Goal: Book appointment/travel/reservation

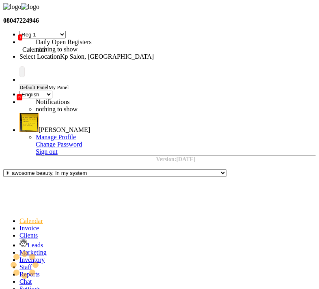
select select "29"
select select "en"
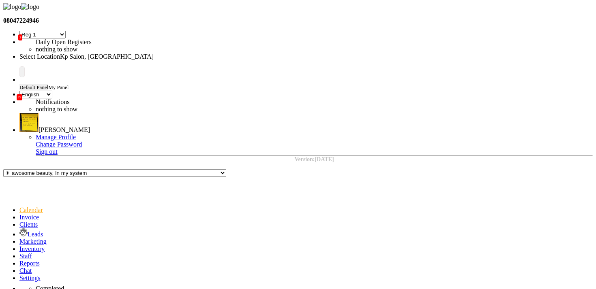
scroll to position [123, 0]
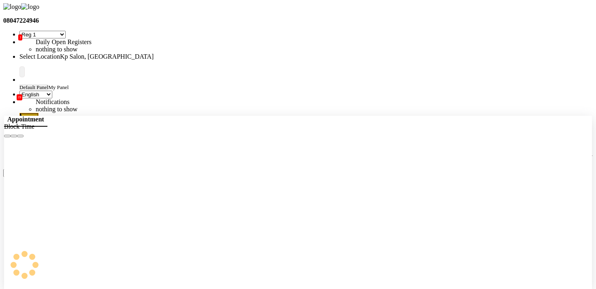
select select "1104"
select select "810"
select select "tentative"
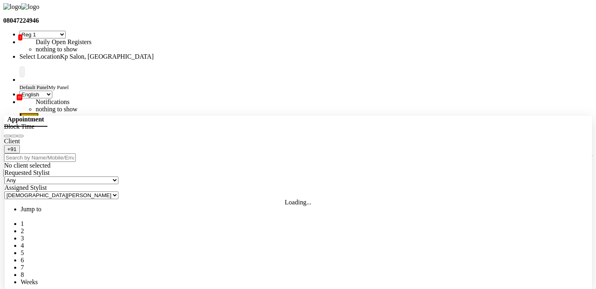
click at [20, 136] on icon "Close" at bounding box center [20, 136] width 0 height 0
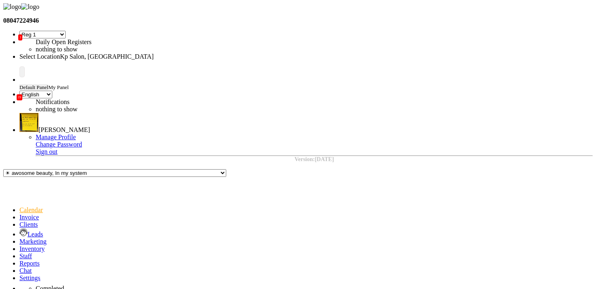
scroll to position [0, 0]
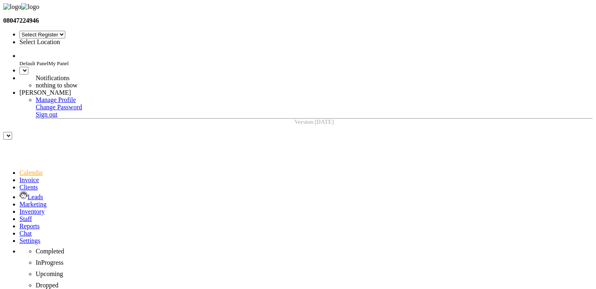
select select "29"
select select "en"
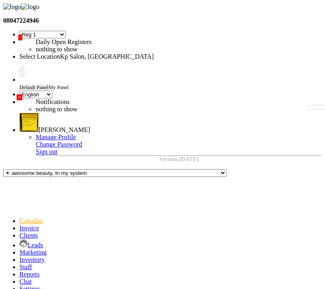
type input "[DATE]"
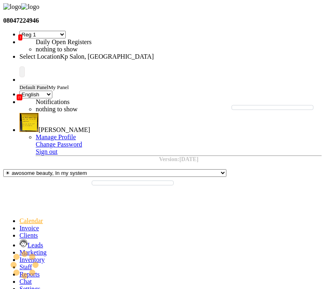
select select "7"
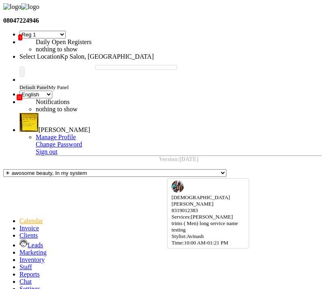
select select "7"
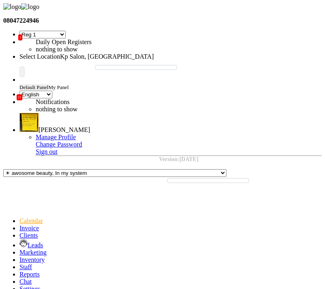
type input "[DATE]"
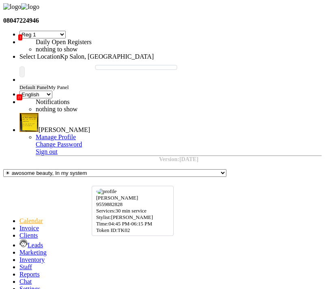
select select "7"
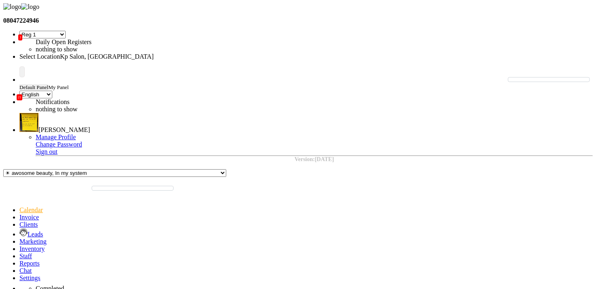
scroll to position [384, 0]
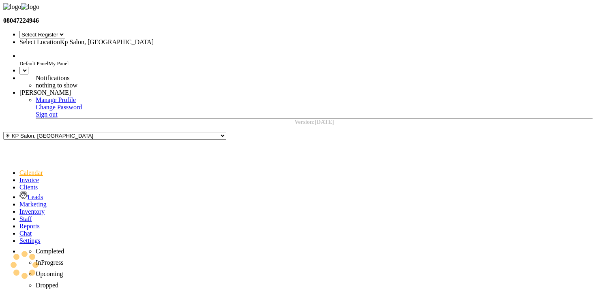
select select "29"
select select "en"
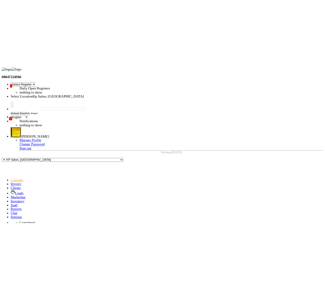
scroll to position [222, 0]
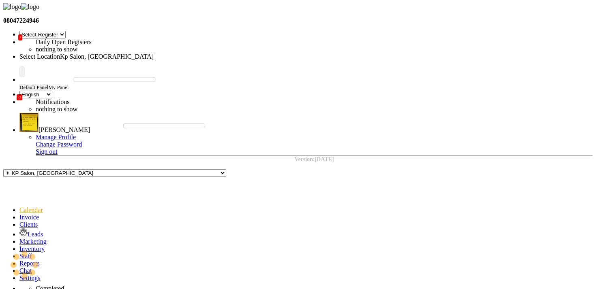
select select "7"
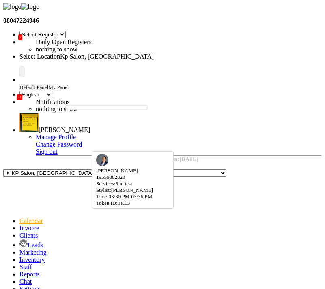
select select "7"
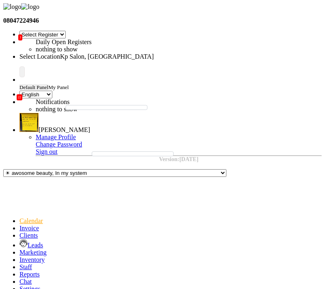
scroll to position [0, 0]
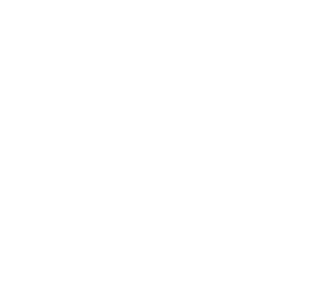
select select "29"
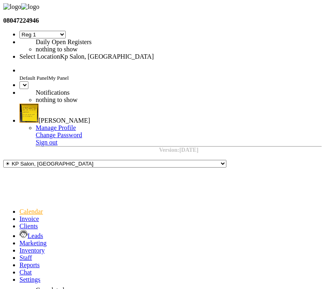
select select "en"
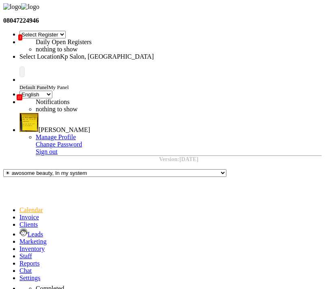
scroll to position [384, 0]
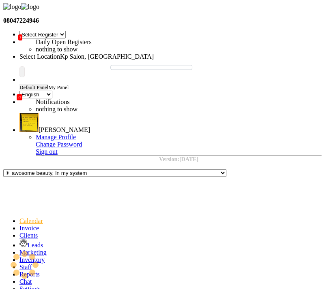
type input "[DATE]"
